Goal: Find specific page/section: Find specific page/section

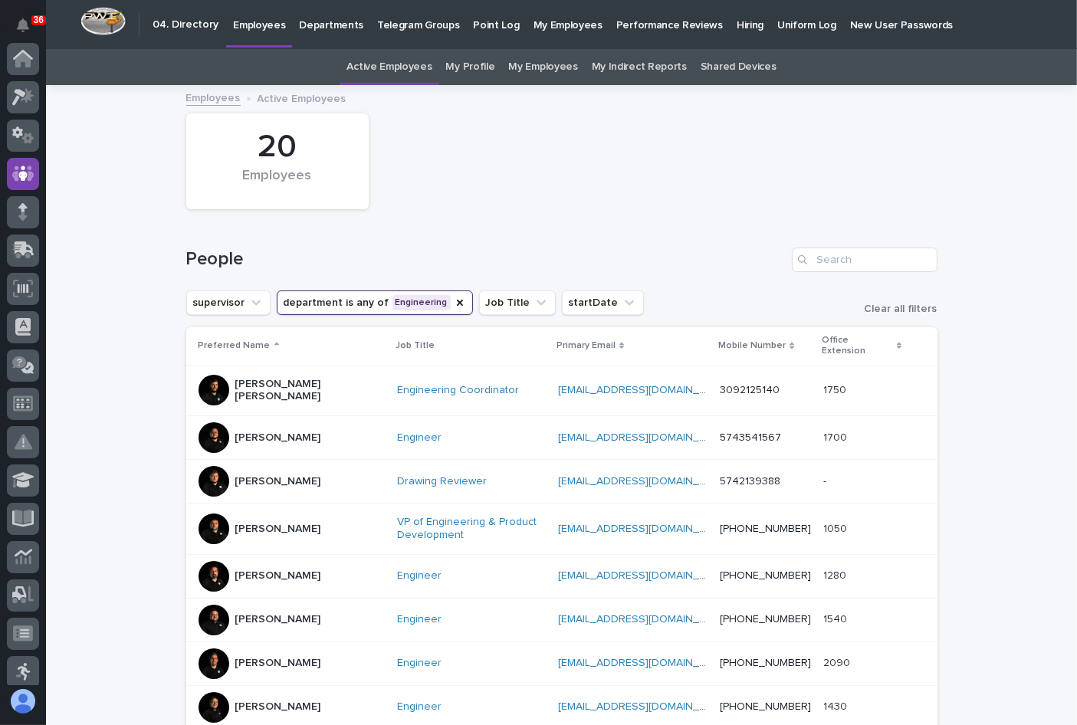
scroll to position [115, 0]
click at [454, 301] on icon "department" at bounding box center [460, 303] width 12 height 12
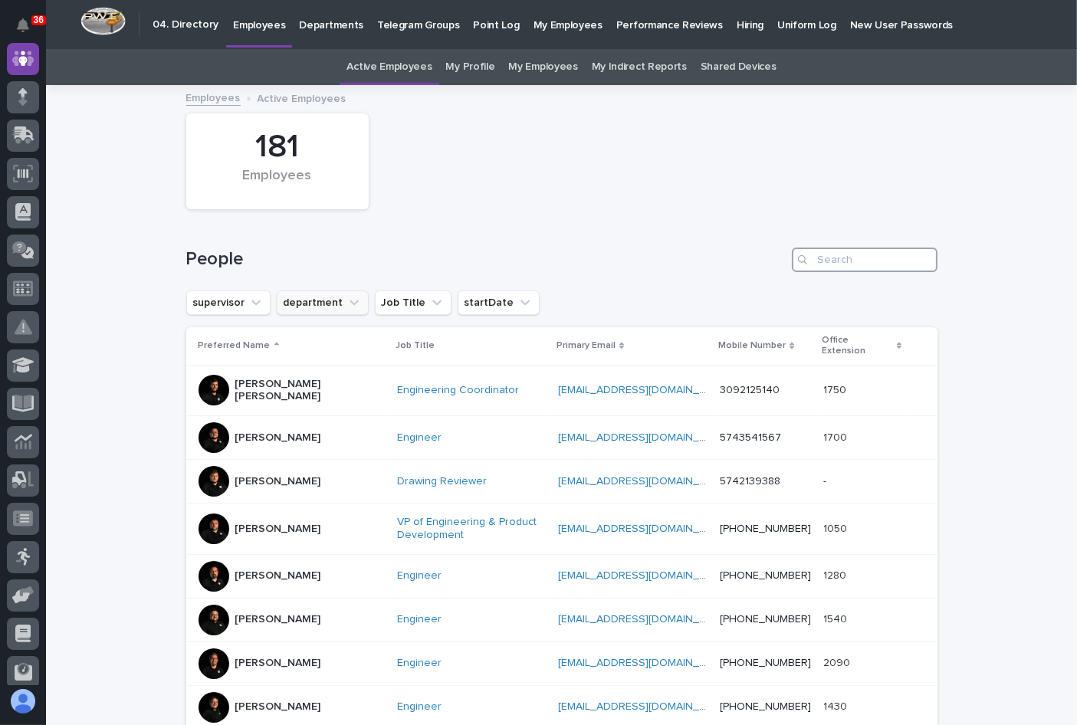
click at [835, 261] on input "Search" at bounding box center [865, 260] width 146 height 25
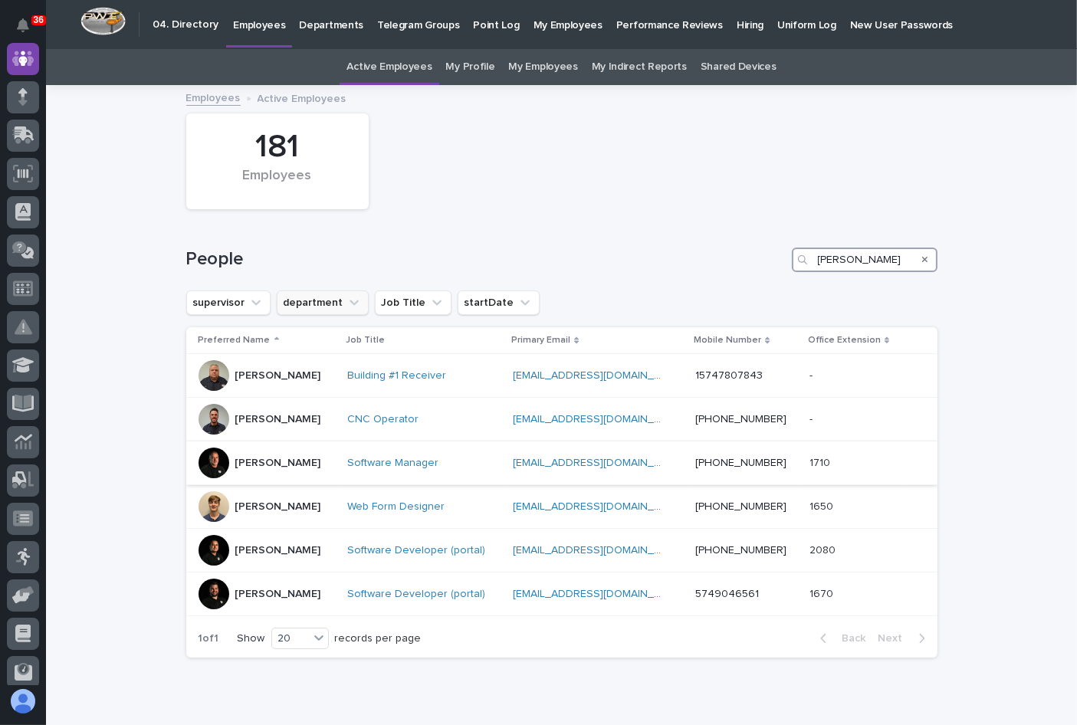
type input "[PERSON_NAME]"
click at [274, 457] on p "[PERSON_NAME]" at bounding box center [278, 463] width 86 height 13
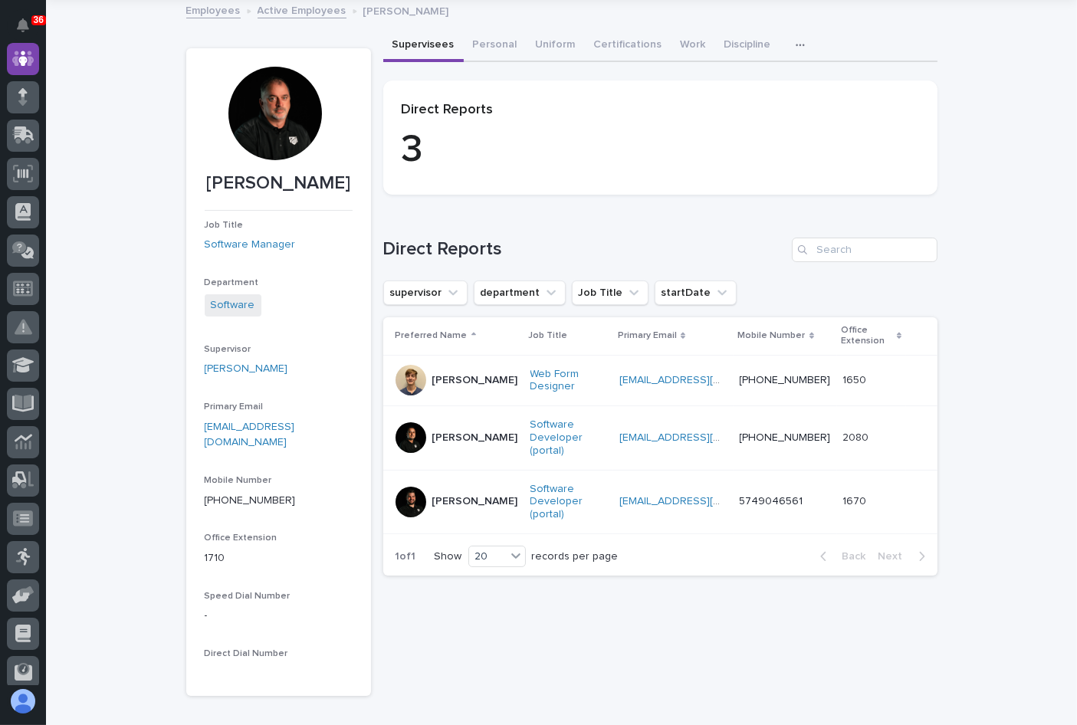
scroll to position [115, 0]
click at [607, 166] on p "3" at bounding box center [660, 150] width 517 height 46
